Goal: Task Accomplishment & Management: Manage account settings

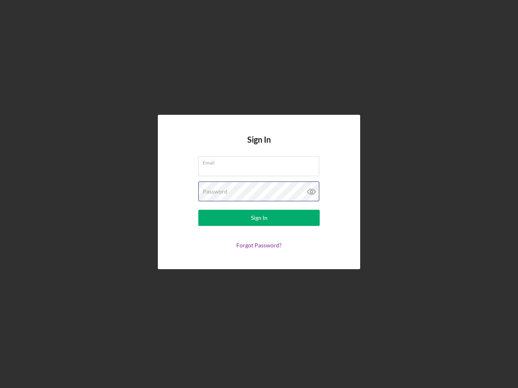
click at [259, 194] on div "Password" at bounding box center [258, 192] width 121 height 20
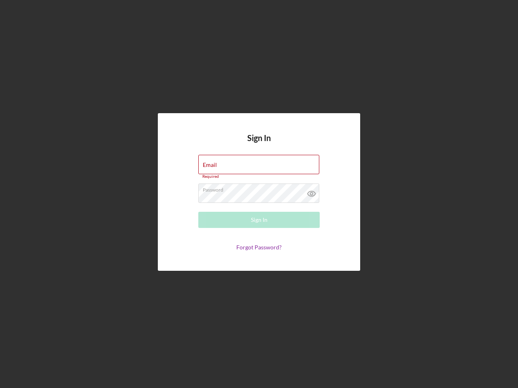
click at [312, 192] on icon at bounding box center [311, 194] width 20 height 20
